Goal: Task Accomplishment & Management: Complete application form

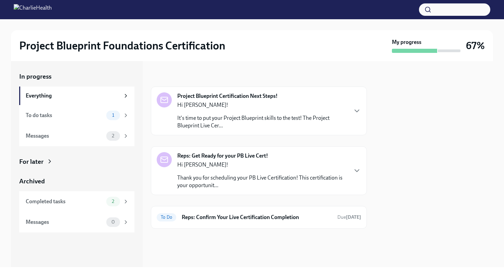
click at [254, 111] on div "Hi [PERSON_NAME]! It's time to put your Project Blueprint skills to the test! T…" at bounding box center [262, 115] width 170 height 28
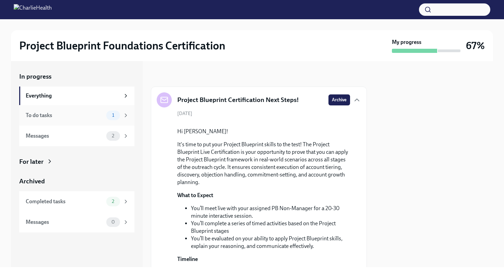
click at [77, 119] on div "To do tasks 1" at bounding box center [77, 115] width 103 height 10
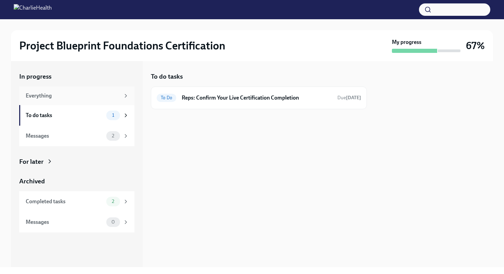
click at [58, 97] on div "Everything" at bounding box center [73, 96] width 94 height 8
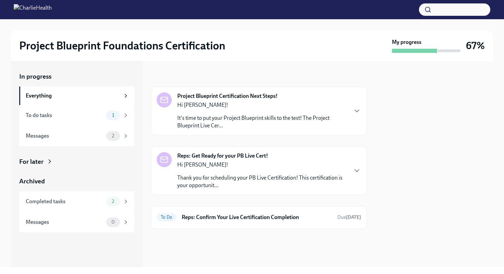
click at [238, 181] on p "Thank you for scheduling your PB Live Certification! This certification is your…" at bounding box center [262, 181] width 170 height 15
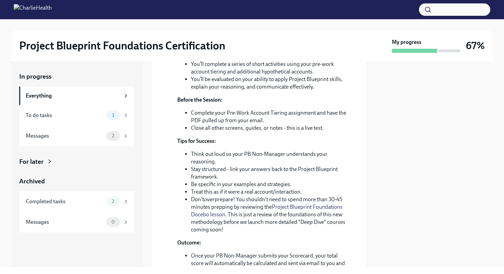
scroll to position [143, 0]
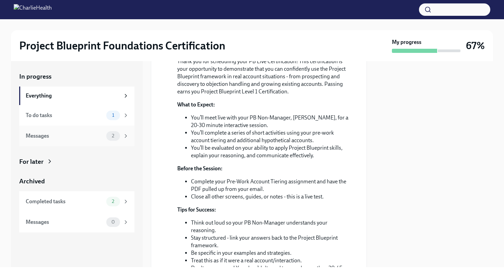
click at [75, 134] on div "Messages" at bounding box center [65, 136] width 78 height 8
click at [97, 122] on div "To do tasks 1" at bounding box center [76, 115] width 115 height 21
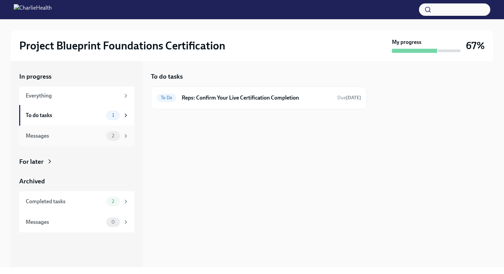
click at [88, 137] on div "Messages" at bounding box center [65, 136] width 78 height 8
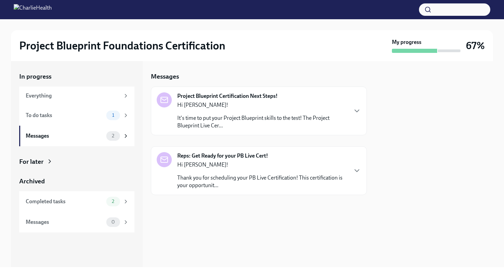
click at [219, 97] on strong "Project Blueprint Certification Next Steps!" at bounding box center [227, 96] width 100 height 8
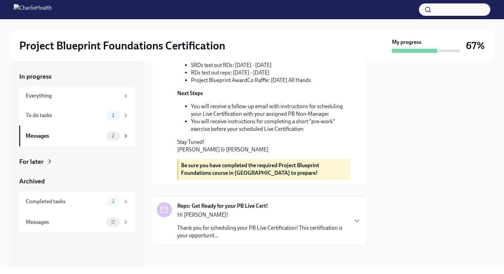
scroll to position [249, 0]
click at [67, 206] on div "Completed tasks 2" at bounding box center [77, 202] width 103 height 10
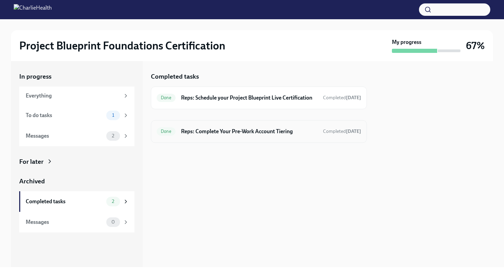
click at [284, 129] on h6 "Reps: Complete Your Pre-Work Account Tiering" at bounding box center [249, 132] width 137 height 8
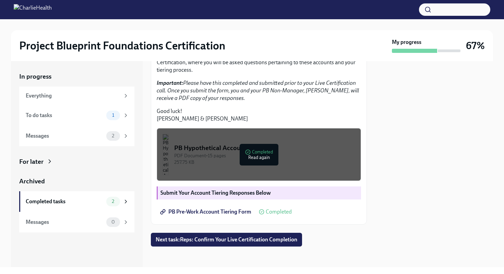
scroll to position [175, 0]
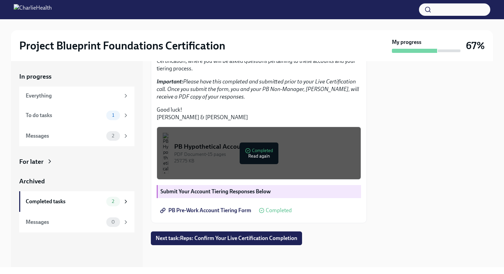
click at [205, 208] on span "PB Pre-Work Account Tiering Form" at bounding box center [207, 210] width 90 height 7
